Goal: Information Seeking & Learning: Learn about a topic

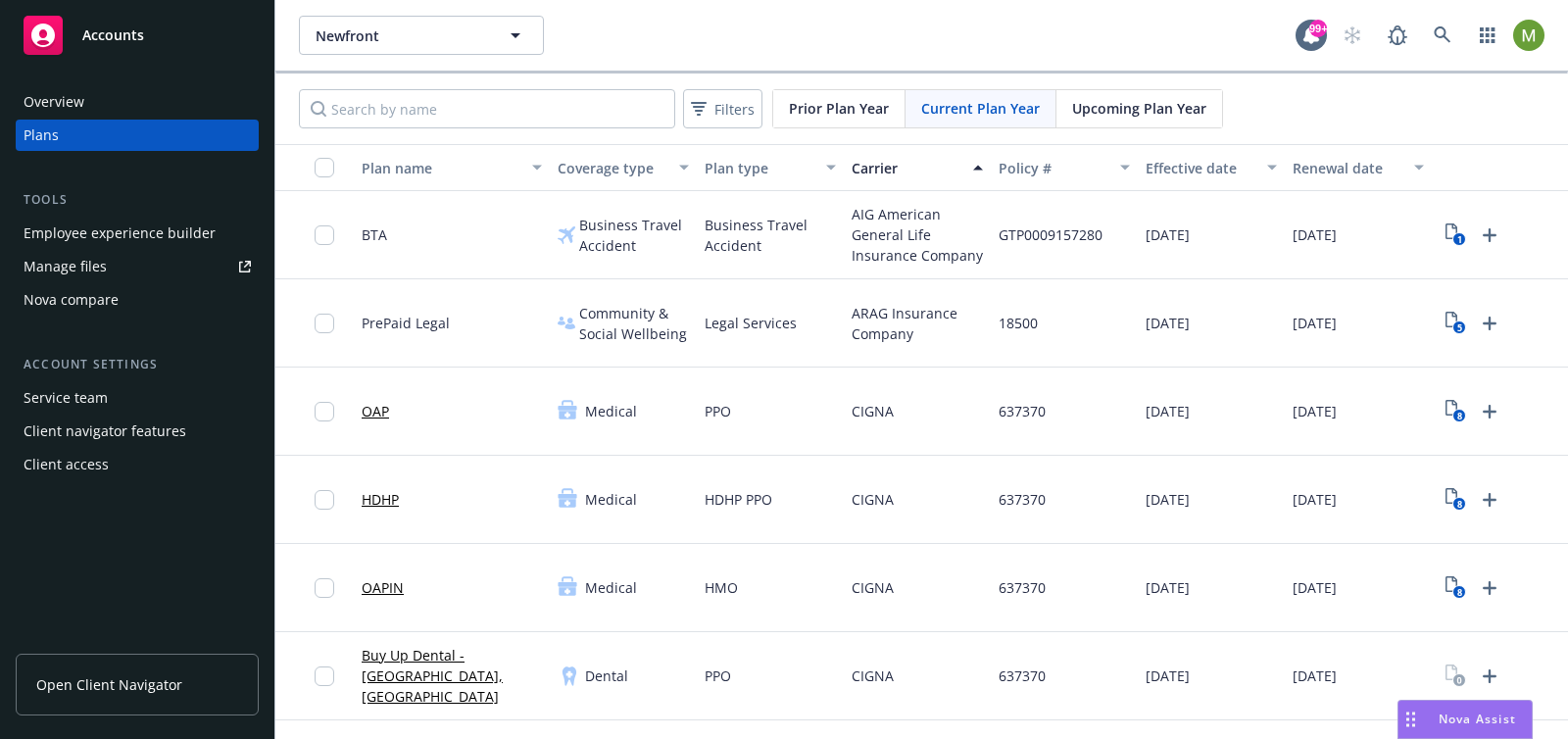
scroll to position [0, 26]
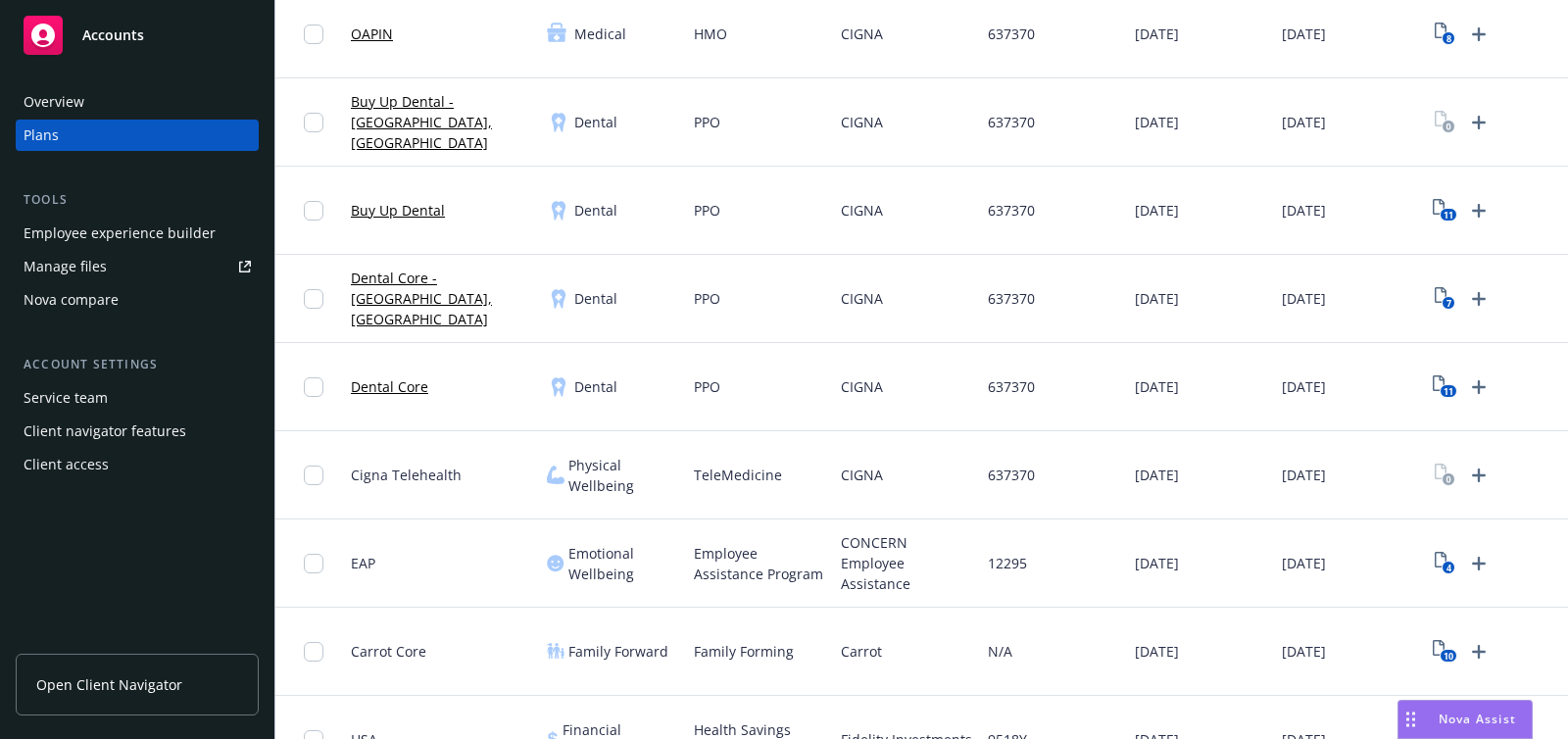
click at [545, 83] on div "Dental" at bounding box center [612, 123] width 147 height 88
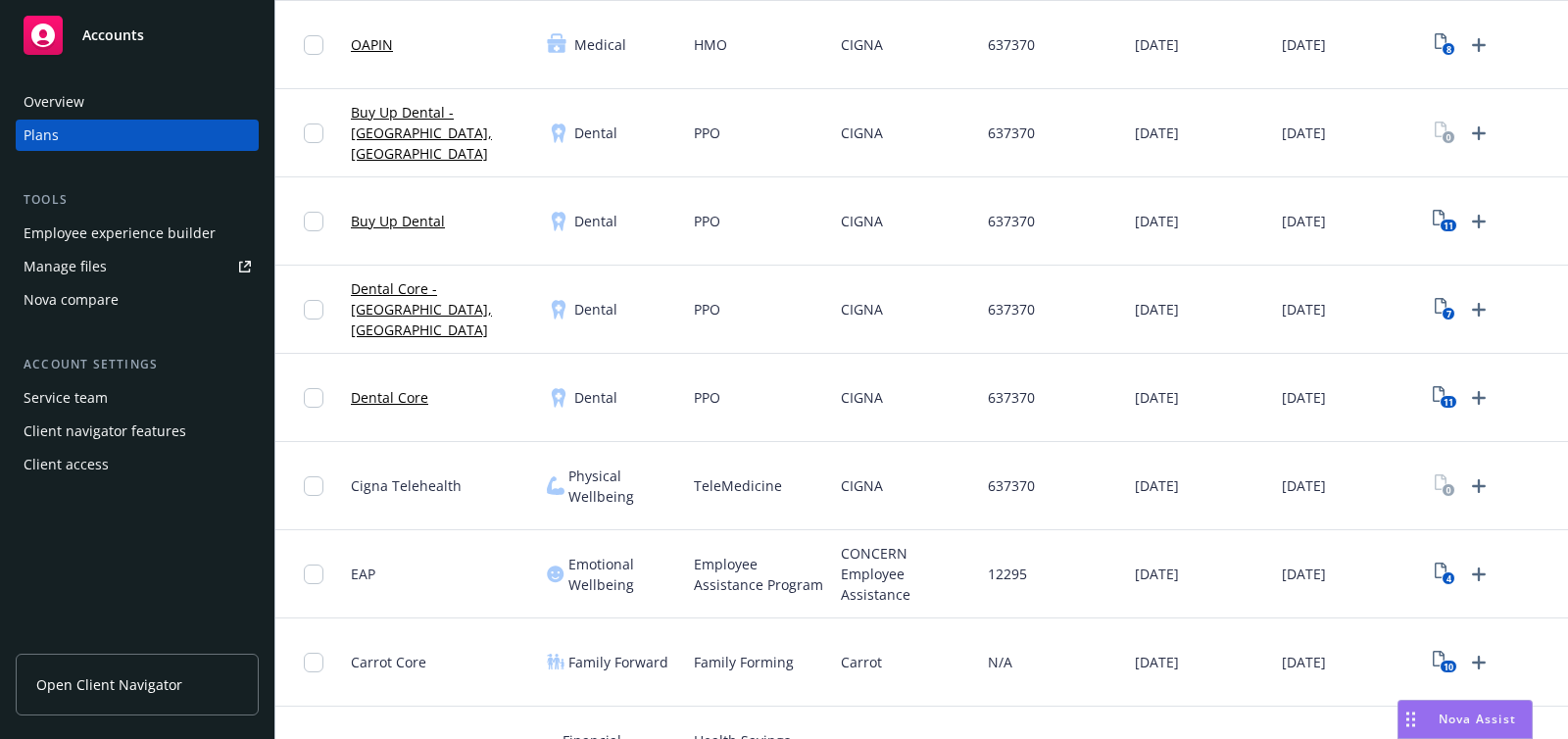
scroll to position [545, 0]
